Goal: Information Seeking & Learning: Learn about a topic

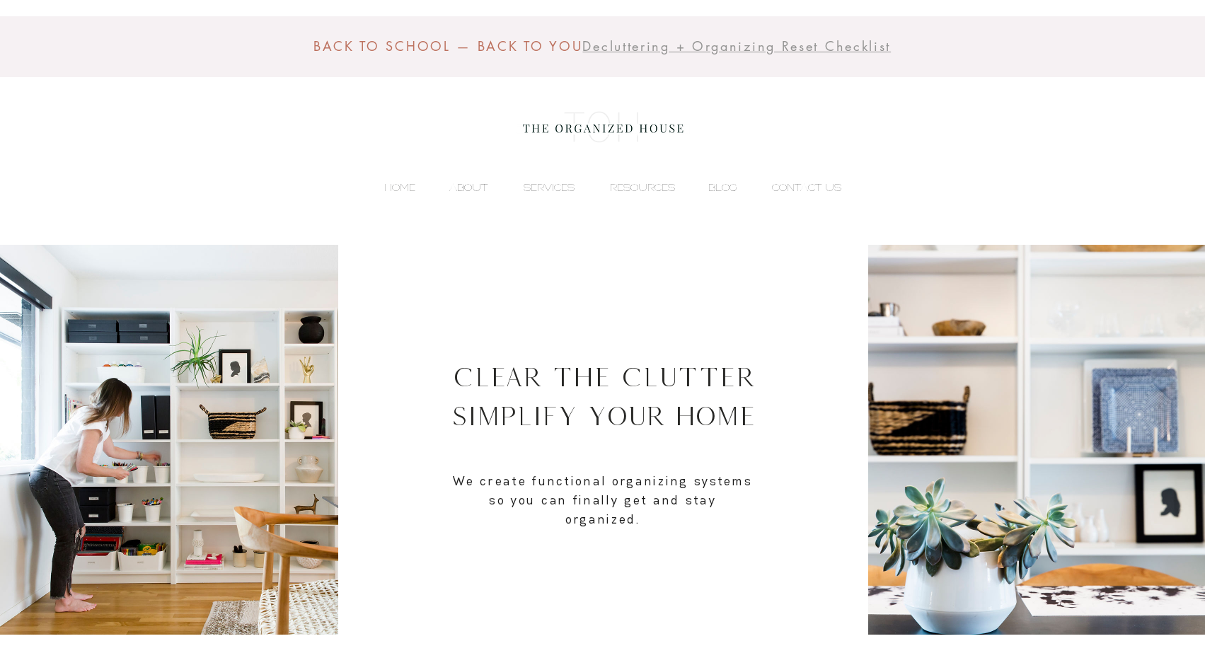
click at [471, 188] on p "ABOUT" at bounding box center [468, 187] width 52 height 21
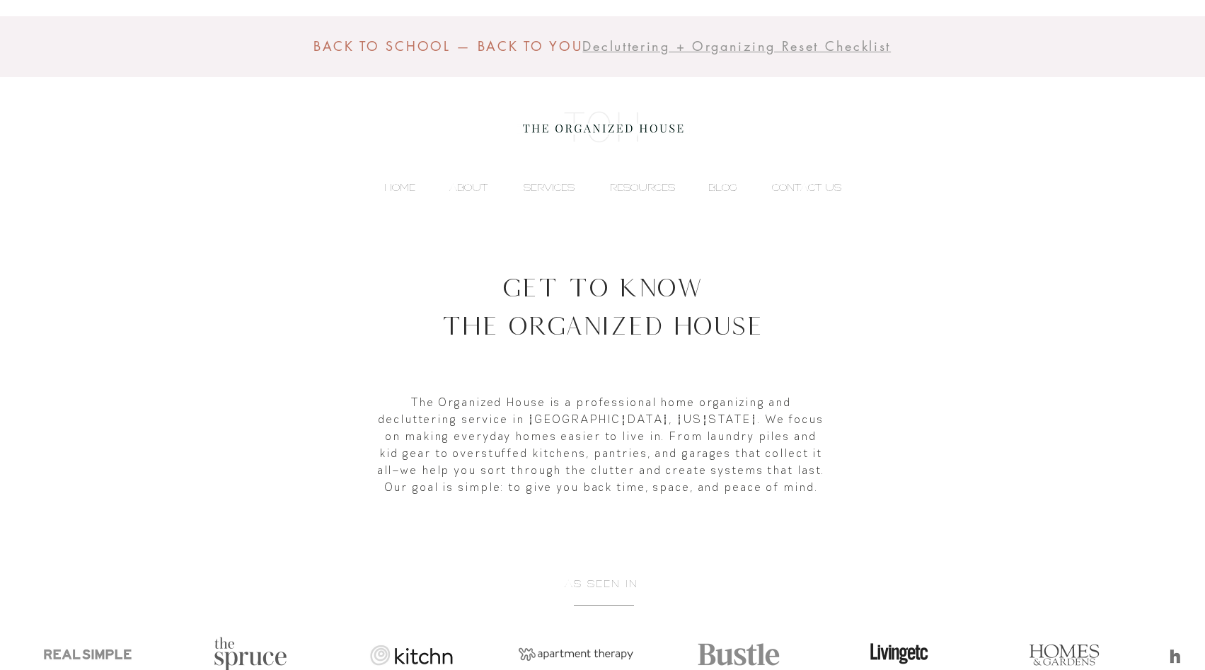
click at [588, 128] on img at bounding box center [603, 127] width 173 height 57
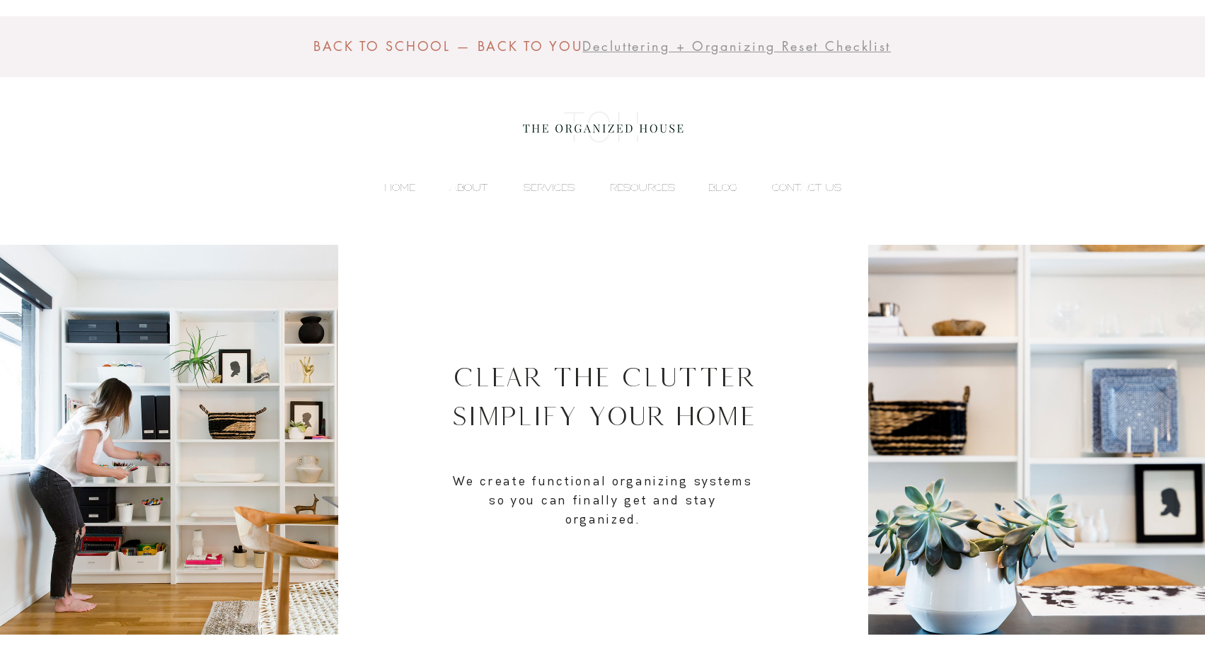
click at [476, 182] on p "ABOUT" at bounding box center [468, 187] width 52 height 21
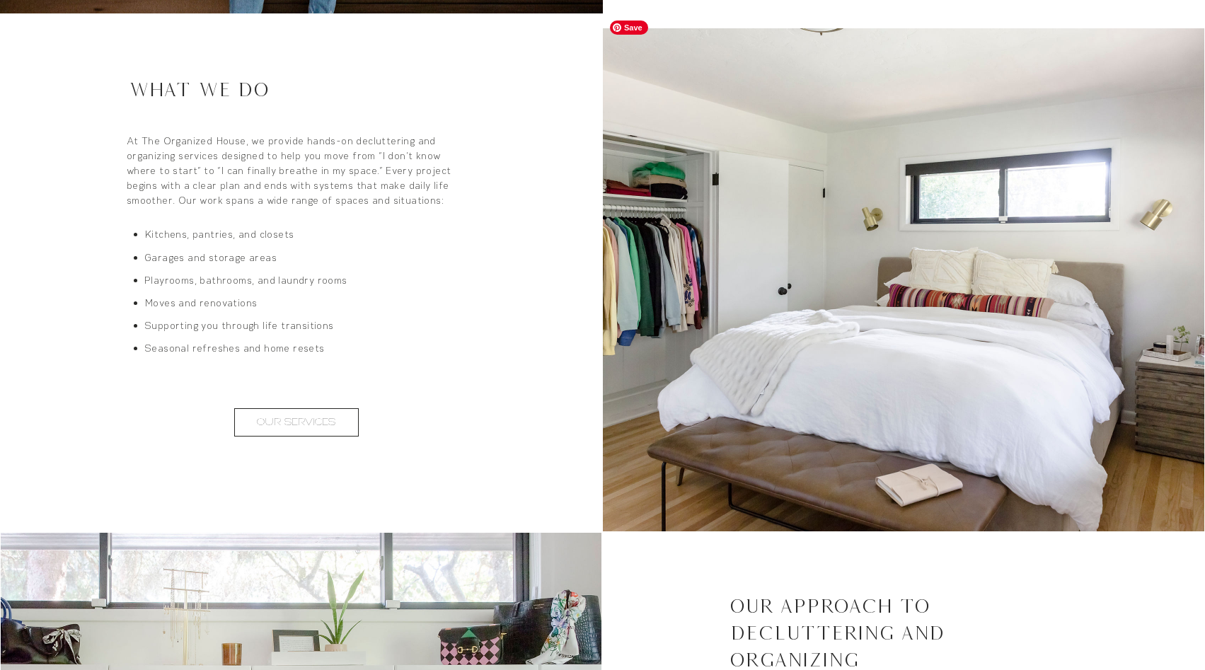
scroll to position [927, 0]
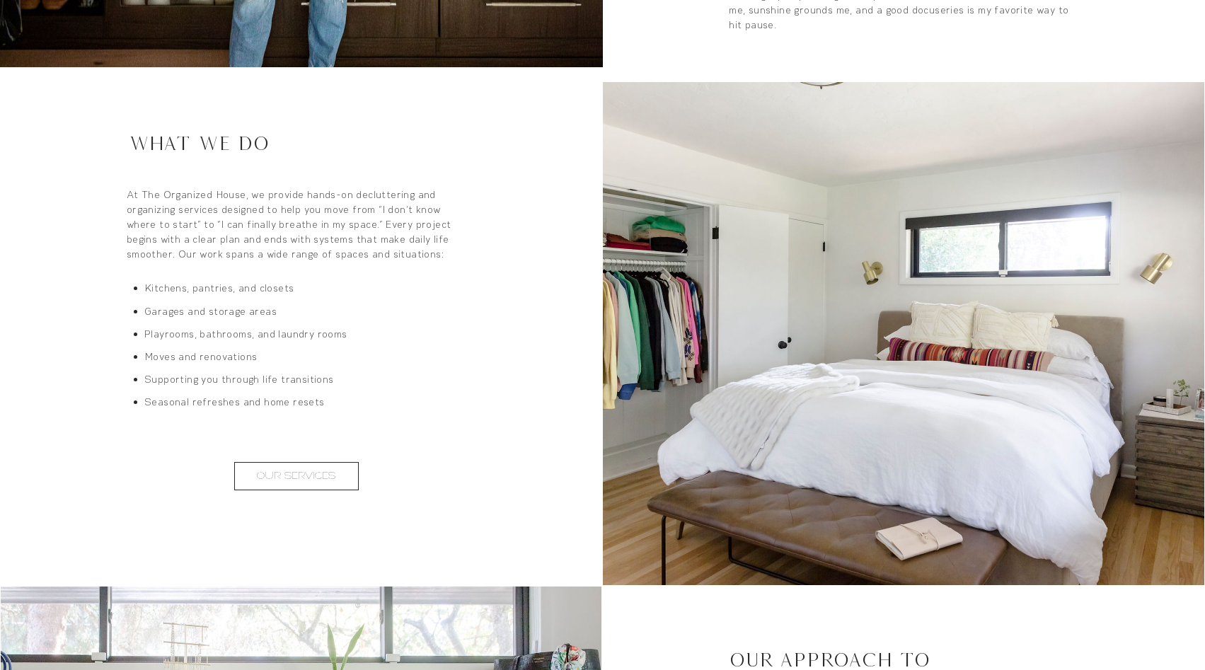
click at [179, 132] on h2 "What We Do" at bounding box center [302, 143] width 347 height 27
